Goal: Use online tool/utility: Use online tool/utility

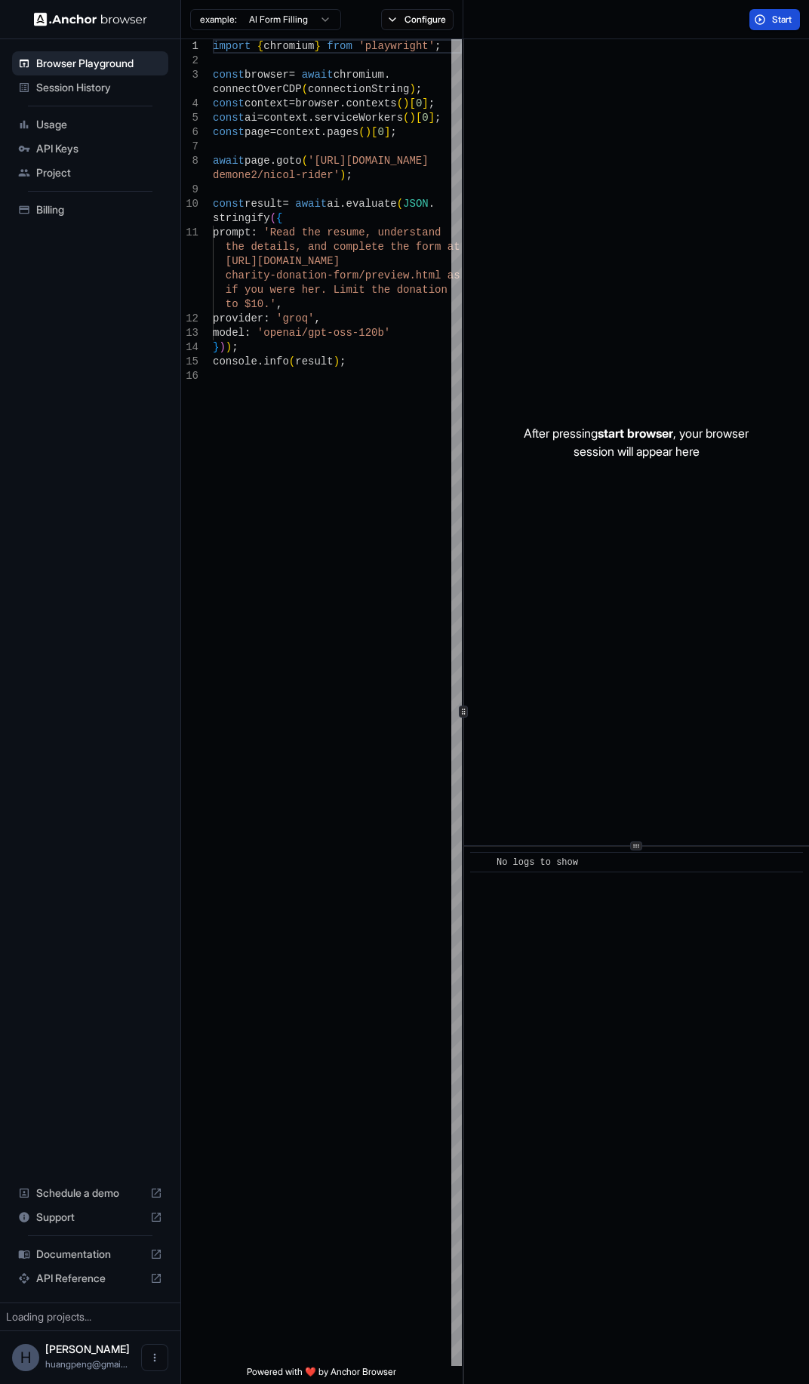
click at [772, 23] on span "Start" at bounding box center [782, 20] width 21 height 12
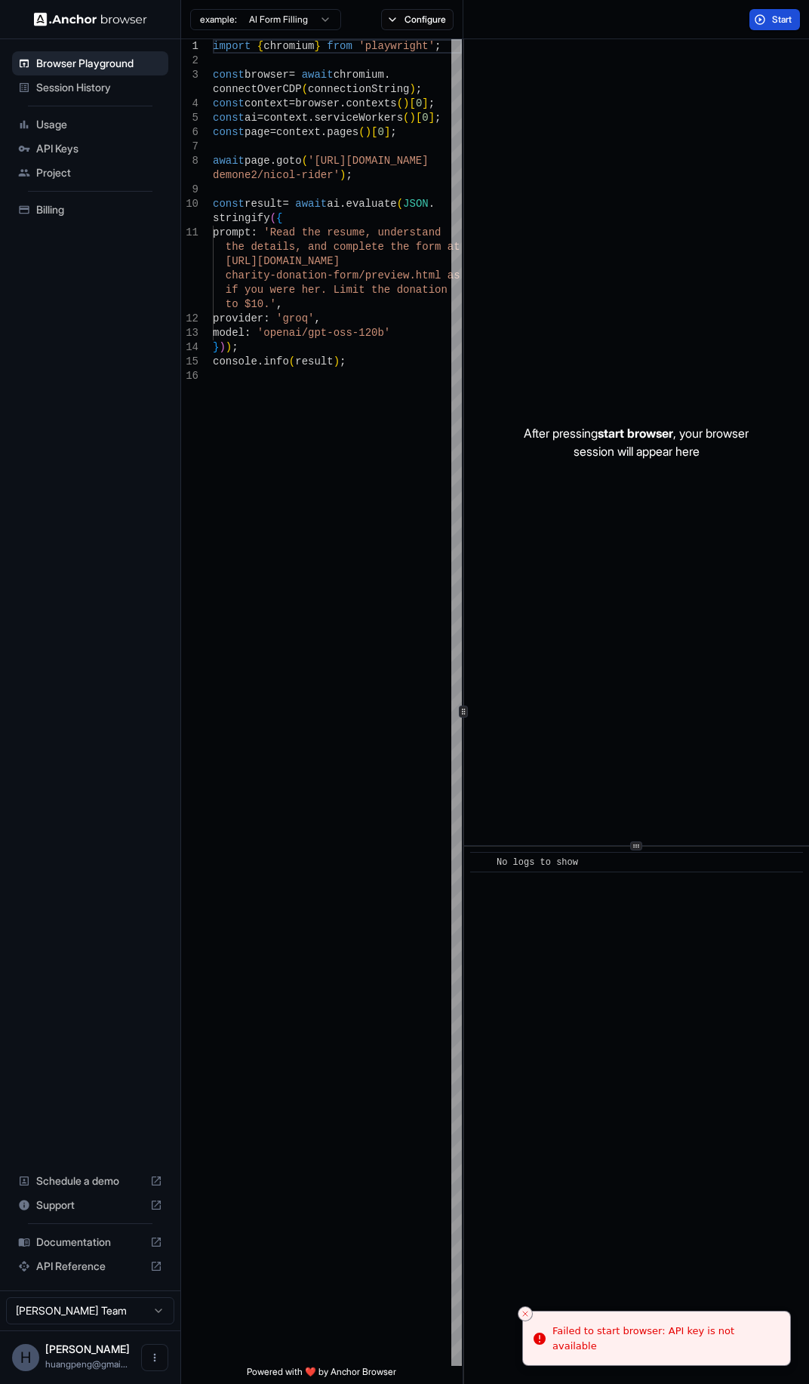
click at [764, 20] on button "Start" at bounding box center [774, 19] width 51 height 21
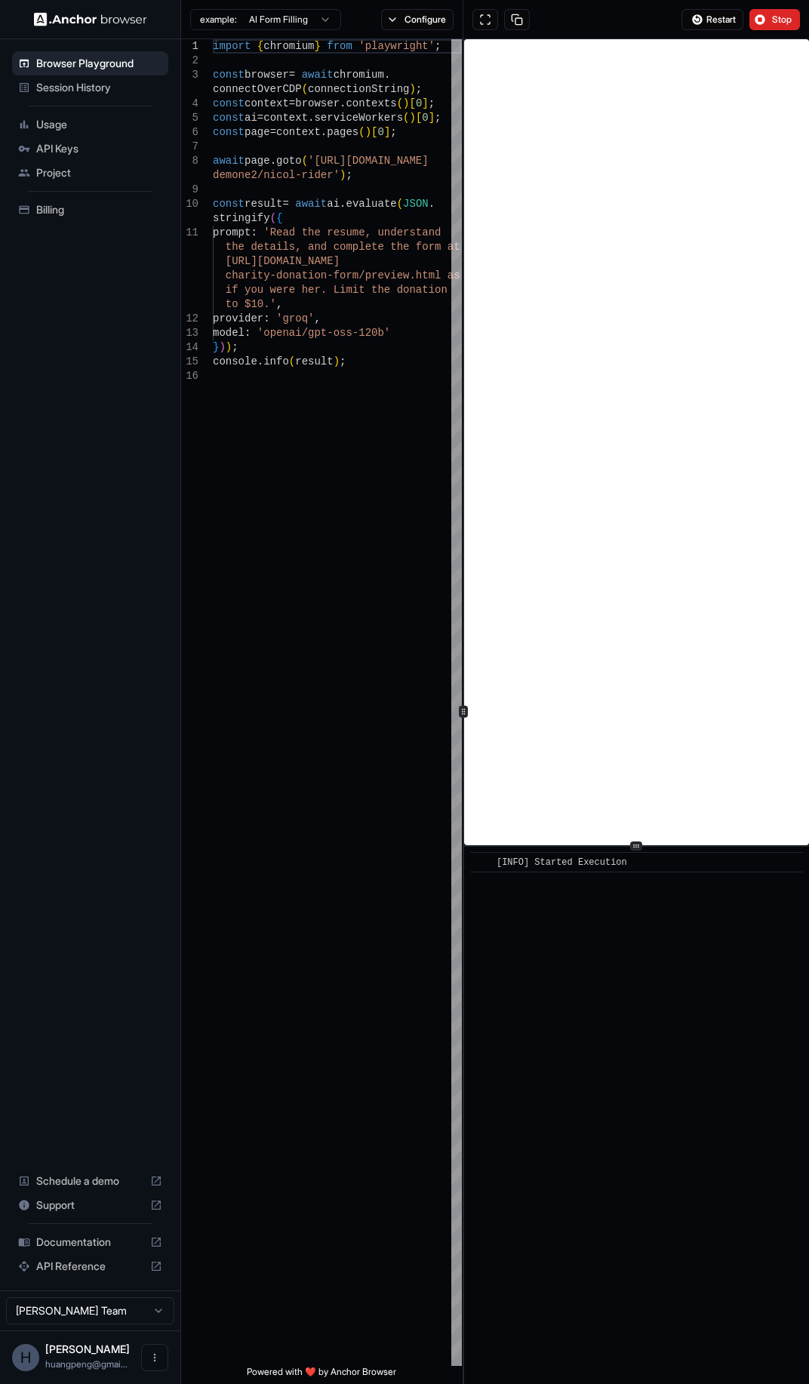
click at [637, 844] on icon at bounding box center [636, 846] width 8 height 8
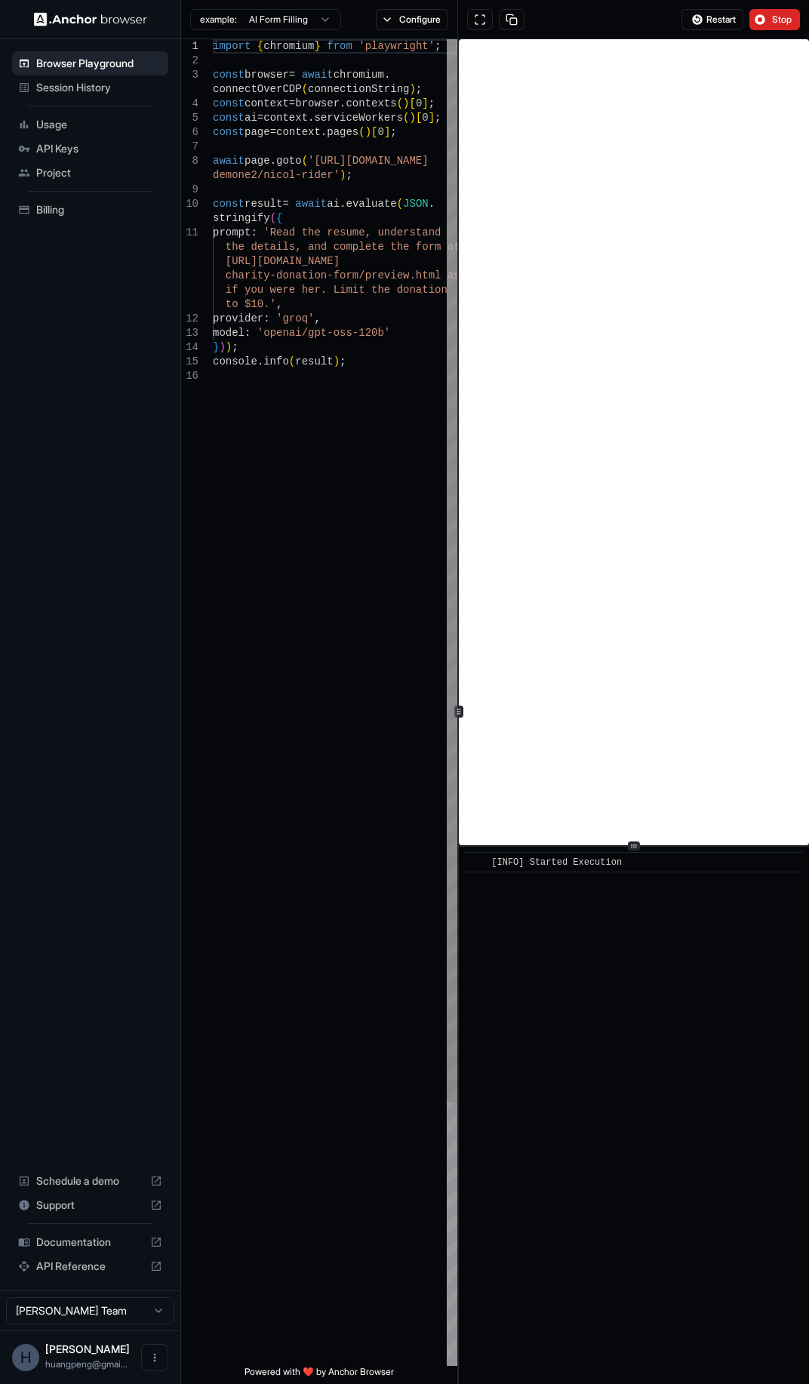
click at [459, 707] on div at bounding box center [458, 711] width 9 height 12
click at [631, 842] on icon at bounding box center [634, 846] width 8 height 8
click at [631, 858] on icon at bounding box center [634, 859] width 8 height 8
click at [622, 878] on span "[INFO] Started Execution" at bounding box center [556, 875] width 131 height 11
click at [768, 12] on button "Stop" at bounding box center [774, 19] width 51 height 21
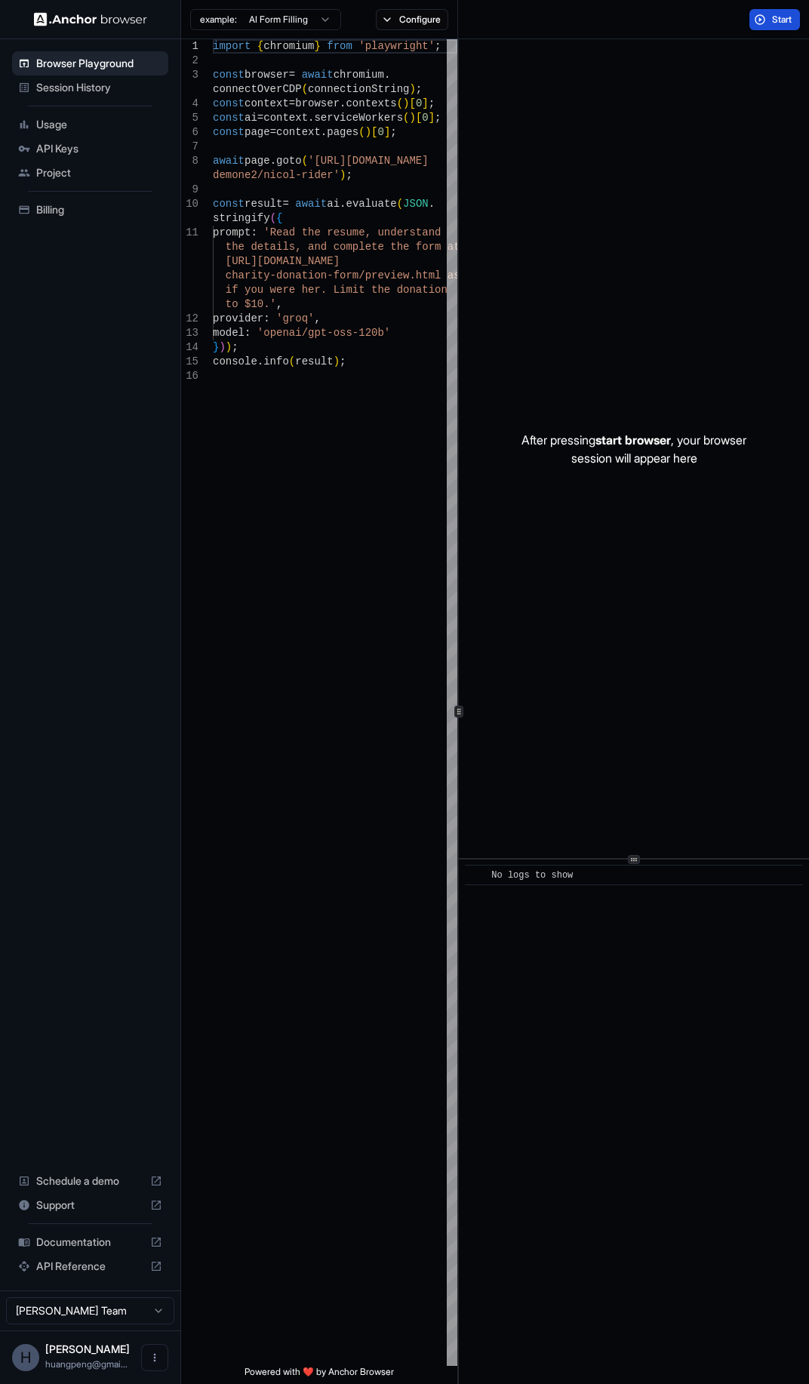
click at [767, 24] on button "Start" at bounding box center [774, 19] width 51 height 21
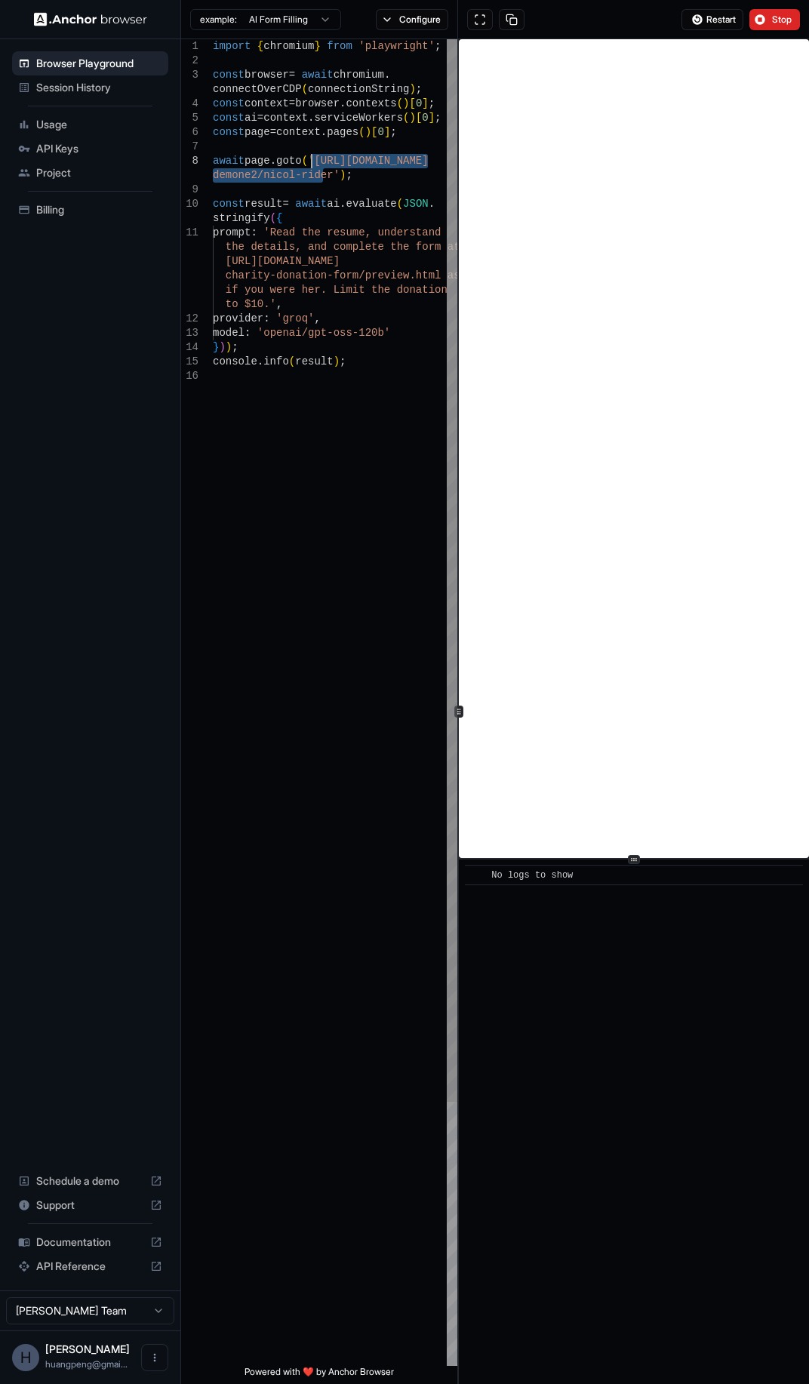
drag, startPoint x: 324, startPoint y: 170, endPoint x: 314, endPoint y: 157, distance: 16.7
click at [314, 157] on div "import { chromium } from 'playwright' ; const browser = await chromium . connec…" at bounding box center [335, 867] width 244 height 1656
type textarea "**********"
click at [353, 497] on div "import { chromium } from 'playwright' ; const browser = await chromium . connec…" at bounding box center [335, 867] width 244 height 1656
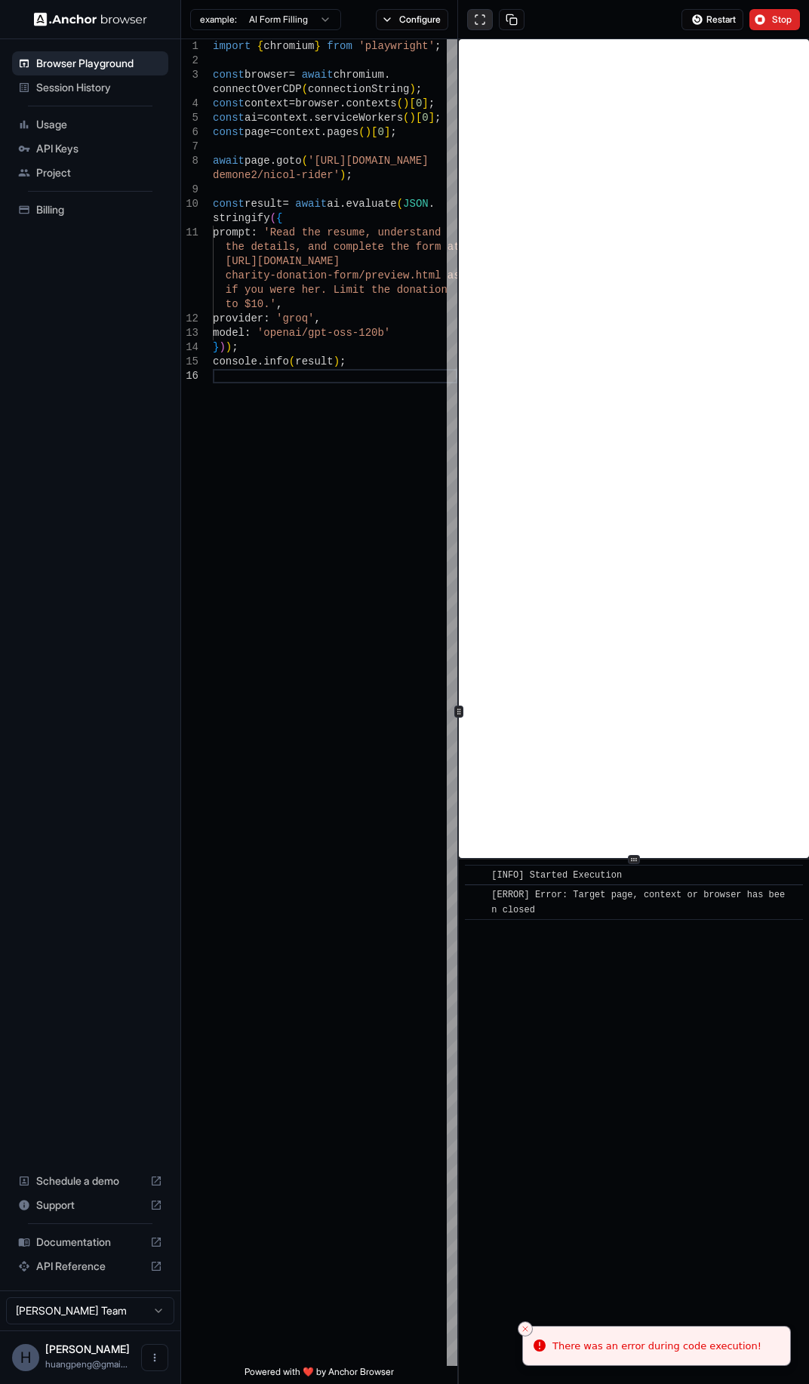
click at [481, 21] on button at bounding box center [480, 19] width 26 height 21
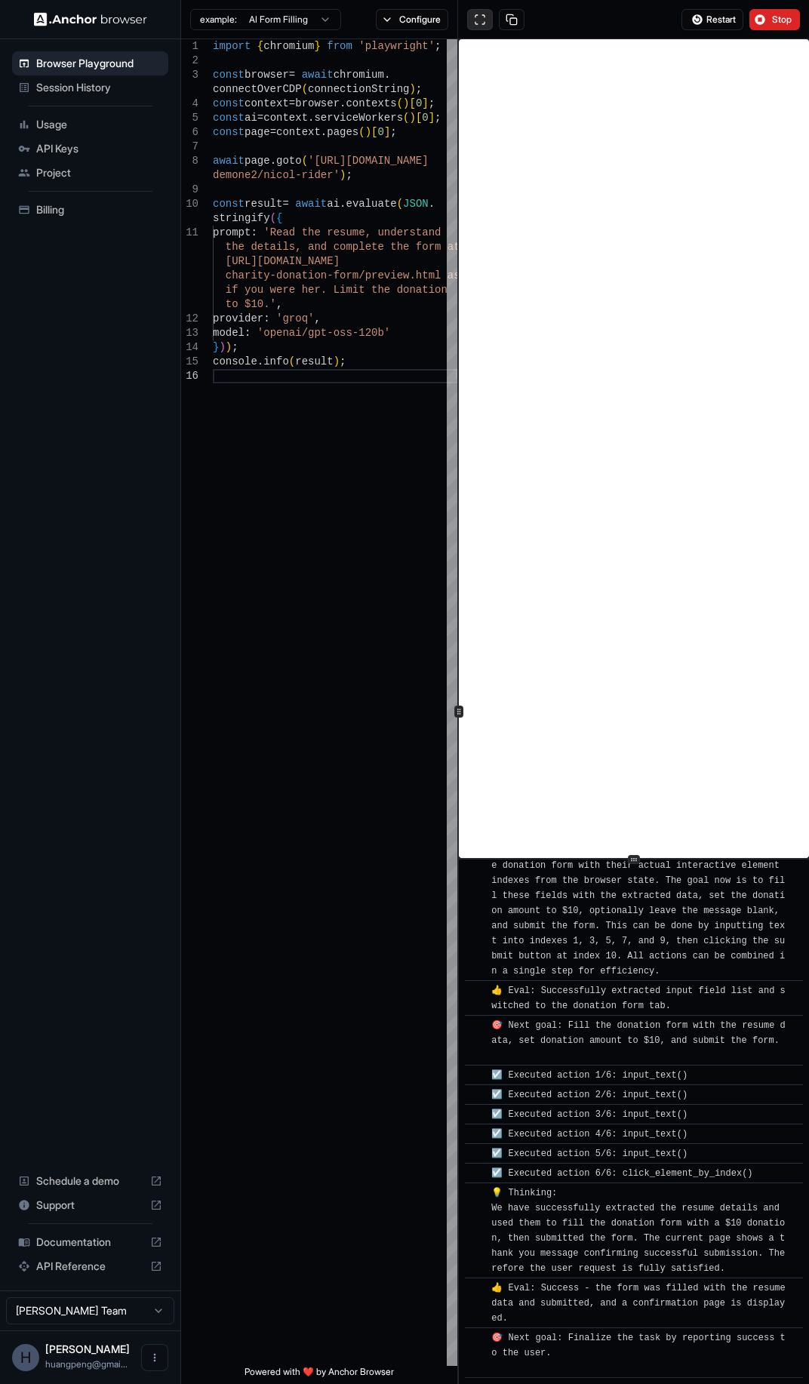
scroll to position [1442, 0]
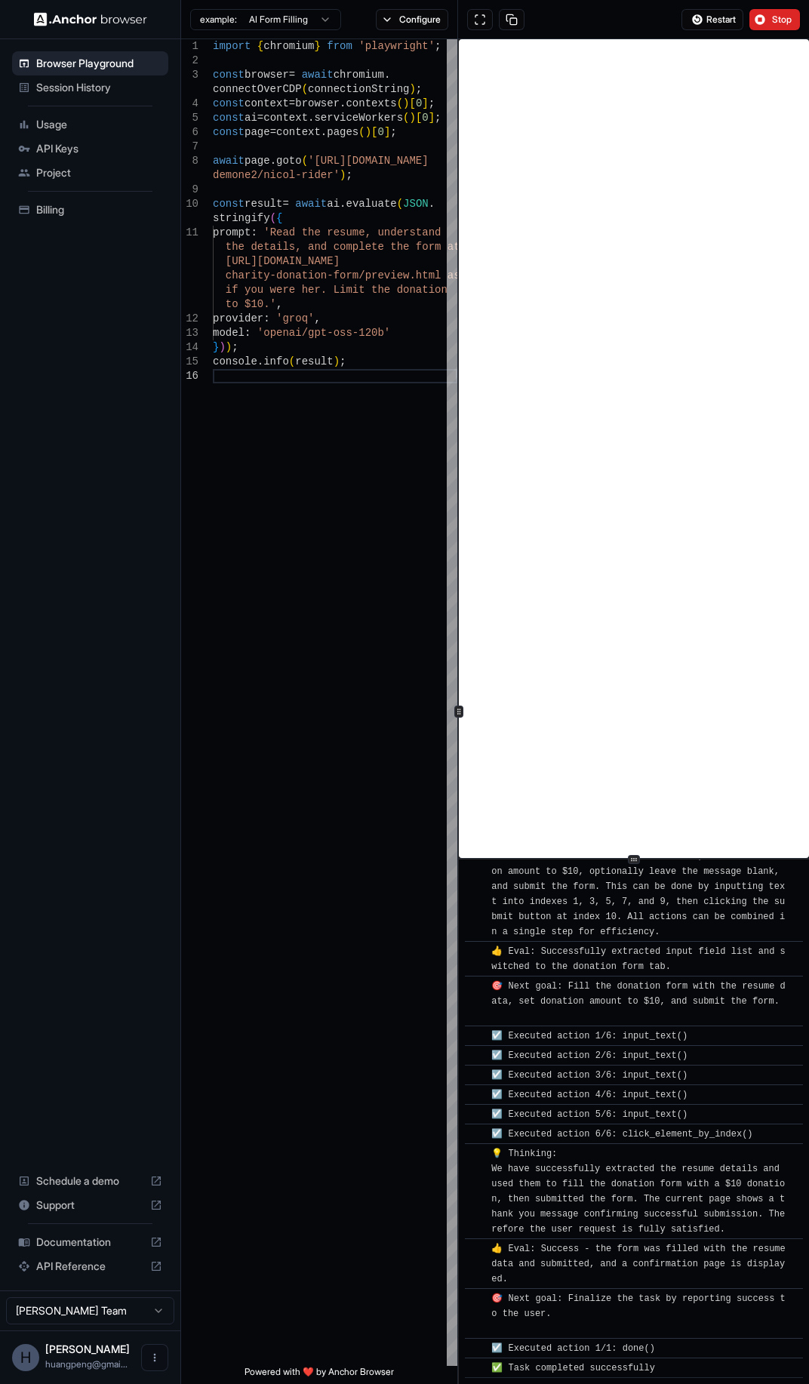
click at [61, 23] on img at bounding box center [90, 19] width 113 height 14
